Goal: Go to known website: Access a specific website the user already knows

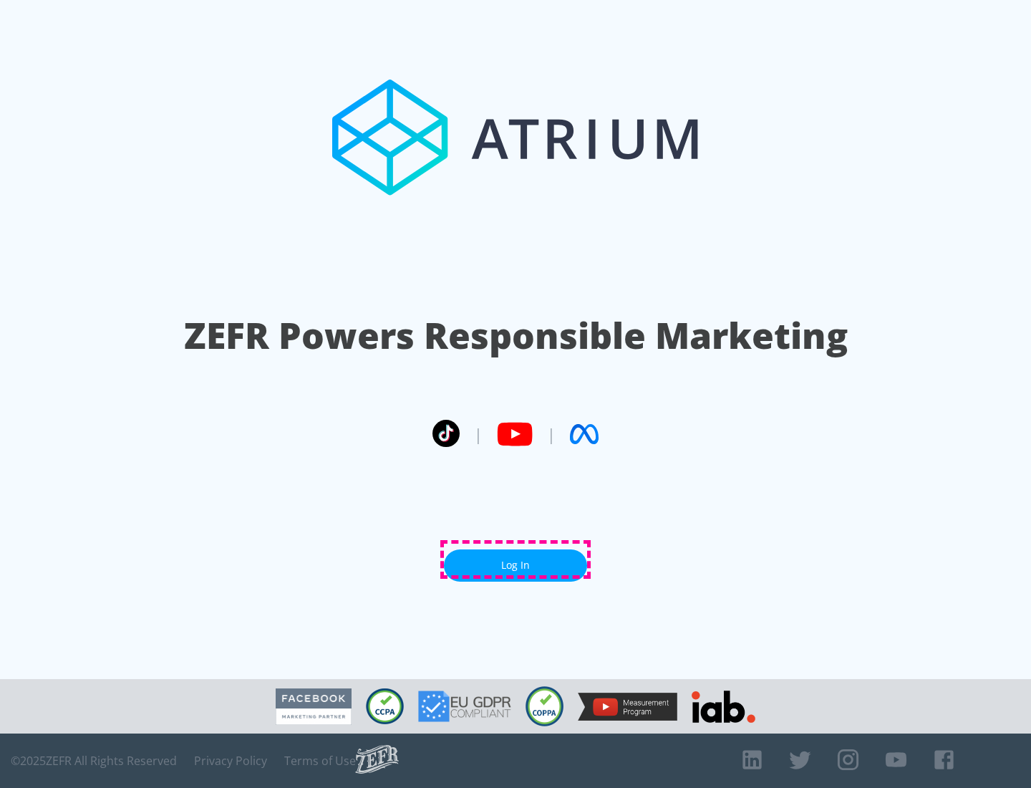
click at [515, 559] on link "Log In" at bounding box center [515, 565] width 143 height 32
